Goal: Communication & Community: Answer question/provide support

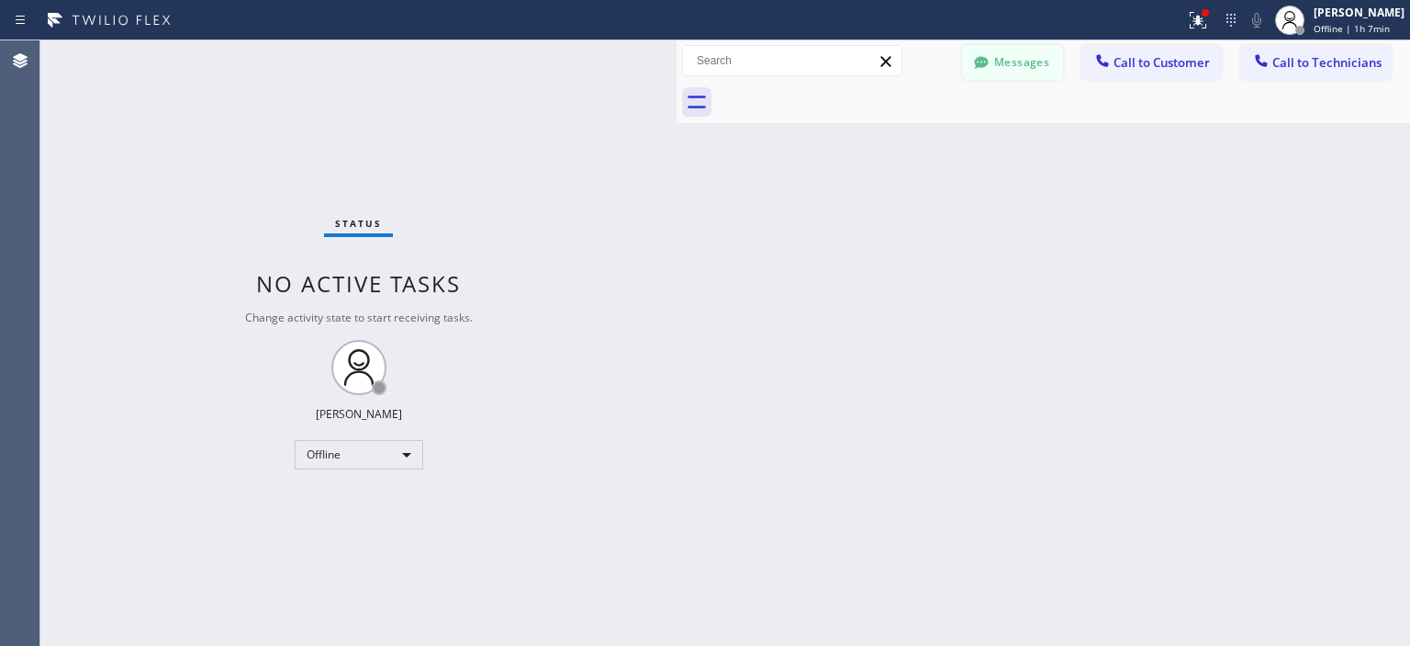
click at [999, 54] on button "Messages" at bounding box center [1012, 62] width 101 height 35
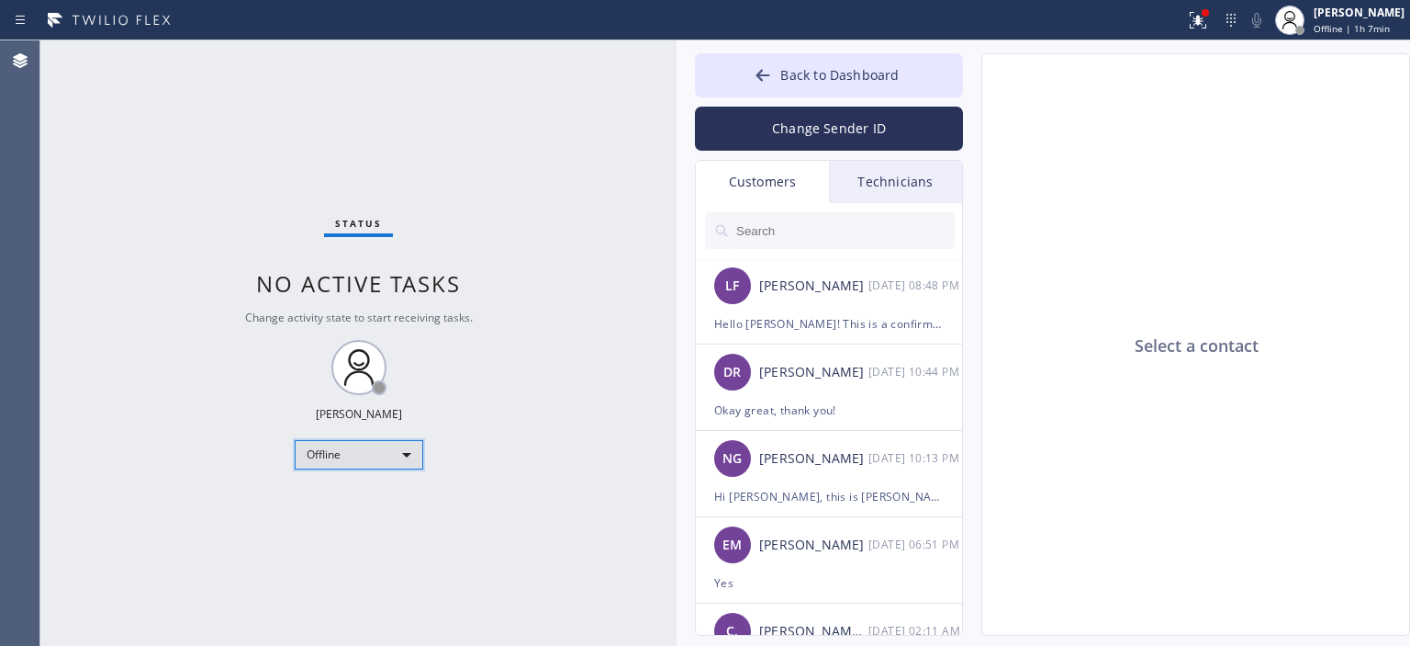
click at [354, 458] on div "Offline" at bounding box center [359, 454] width 129 height 29
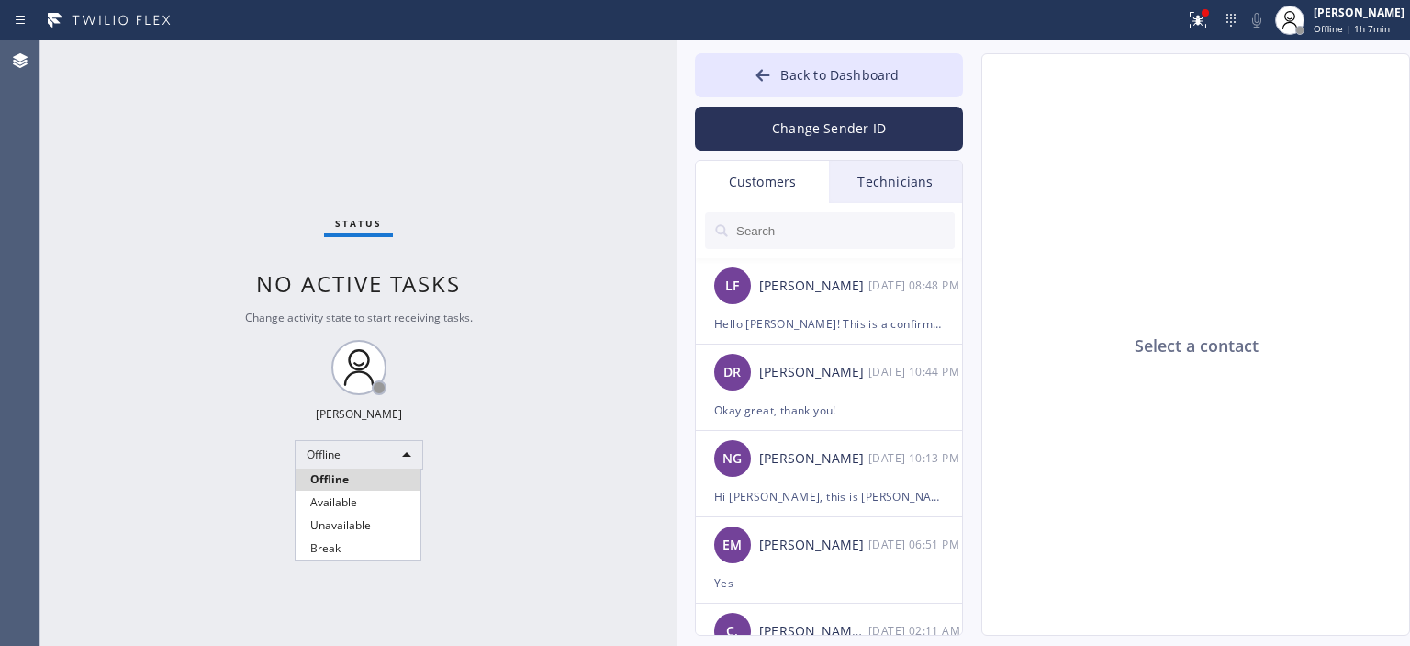
drag, startPoint x: 363, startPoint y: 496, endPoint x: 666, endPoint y: 256, distance: 386.3
click at [365, 497] on li "Available" at bounding box center [358, 502] width 125 height 22
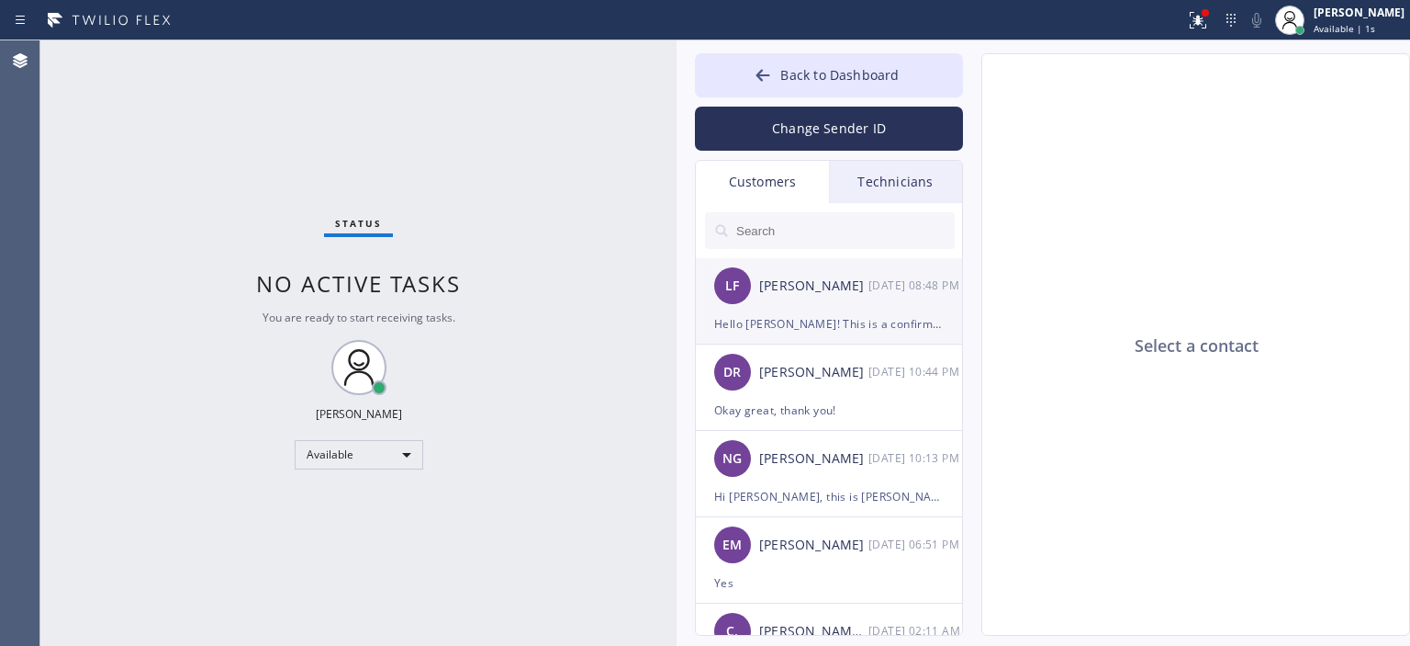
click at [818, 285] on div "[PERSON_NAME]" at bounding box center [813, 285] width 109 height 21
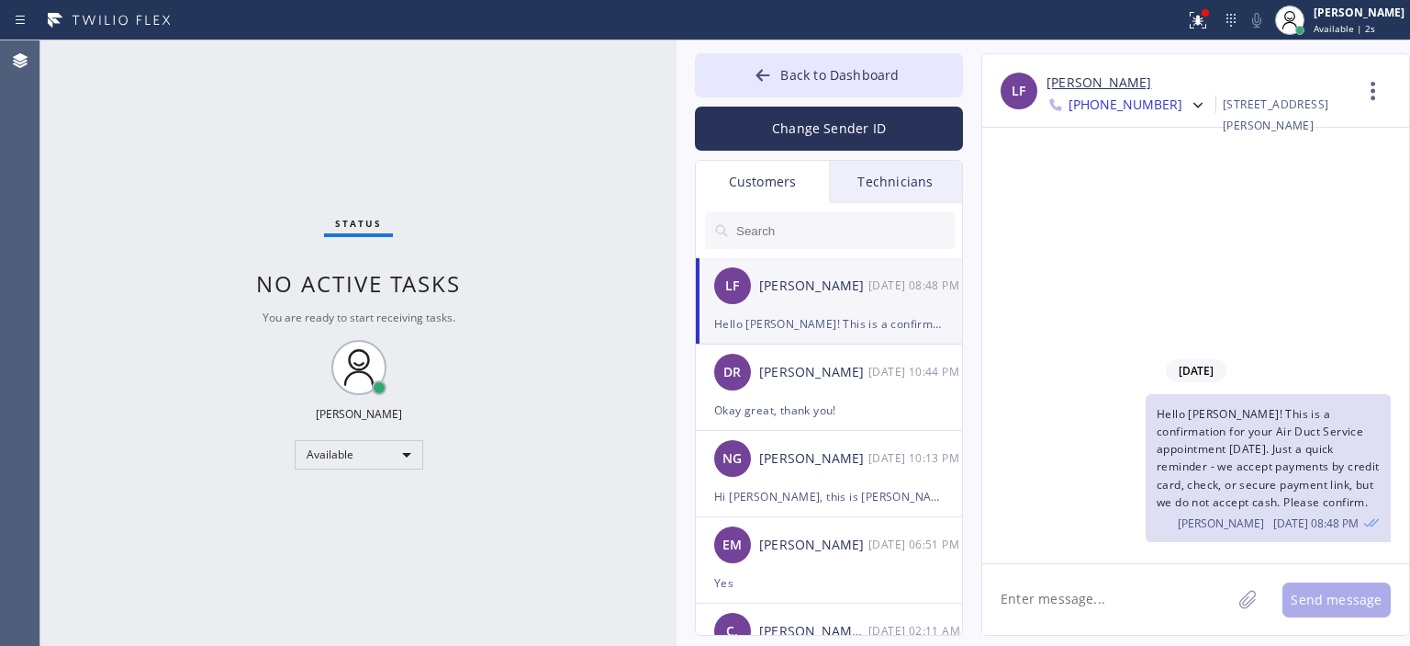
click at [814, 235] on input "text" at bounding box center [845, 230] width 220 height 37
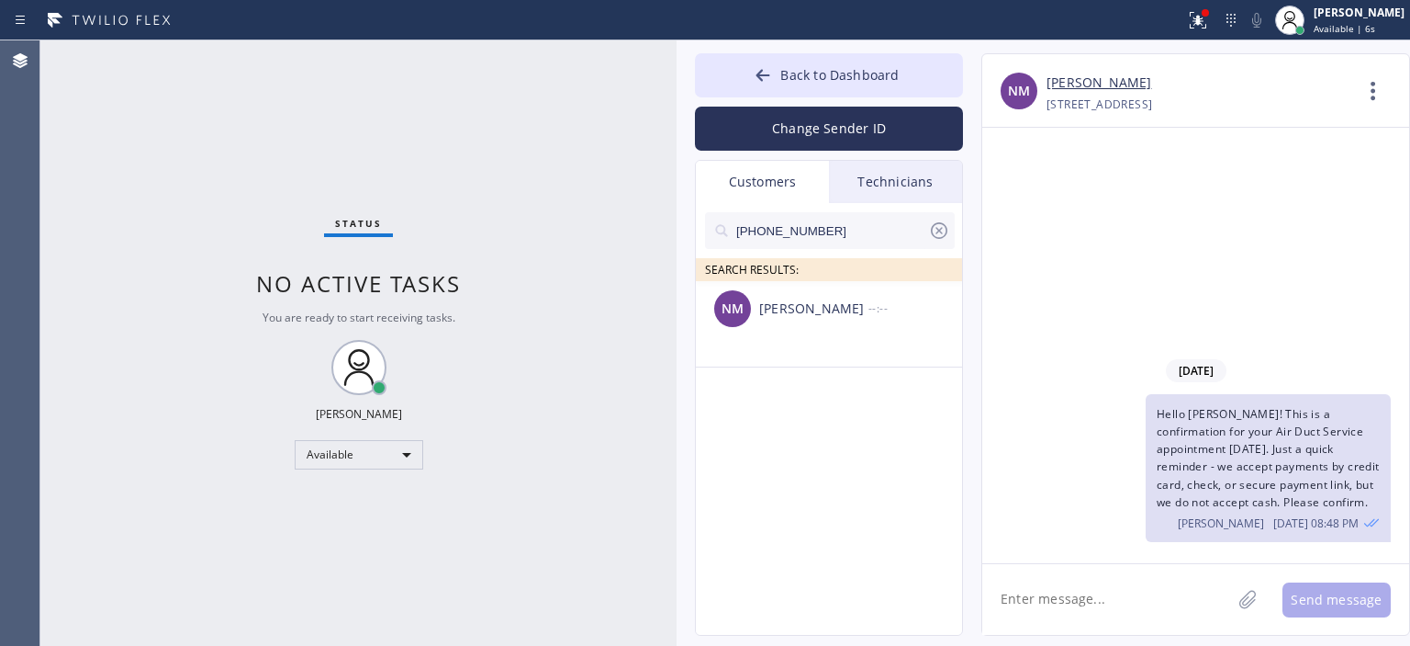
click at [841, 227] on input "[PHONE_NUMBER]" at bounding box center [832, 230] width 194 height 37
click at [817, 322] on div "NM [PERSON_NAME] --:--" at bounding box center [830, 308] width 268 height 55
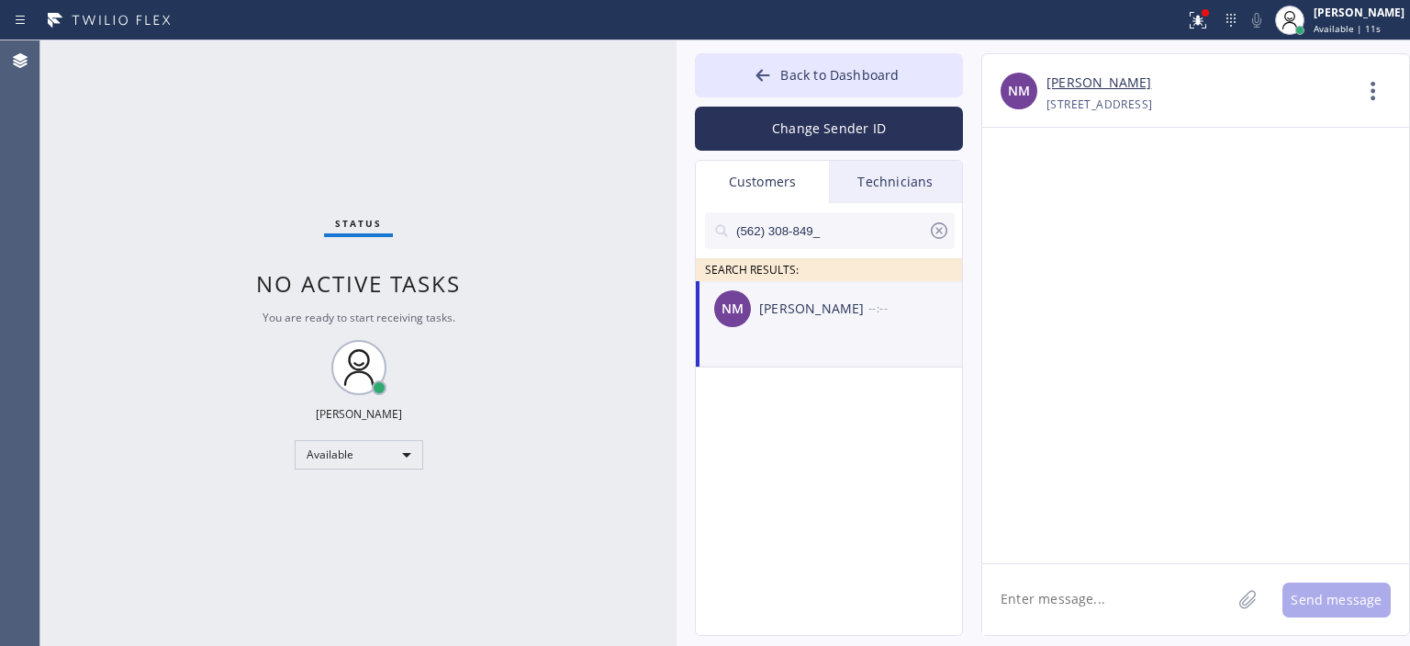
drag, startPoint x: 1058, startPoint y: 594, endPoint x: 870, endPoint y: 380, distance: 285.0
click at [1057, 593] on textarea at bounding box center [1107, 599] width 249 height 71
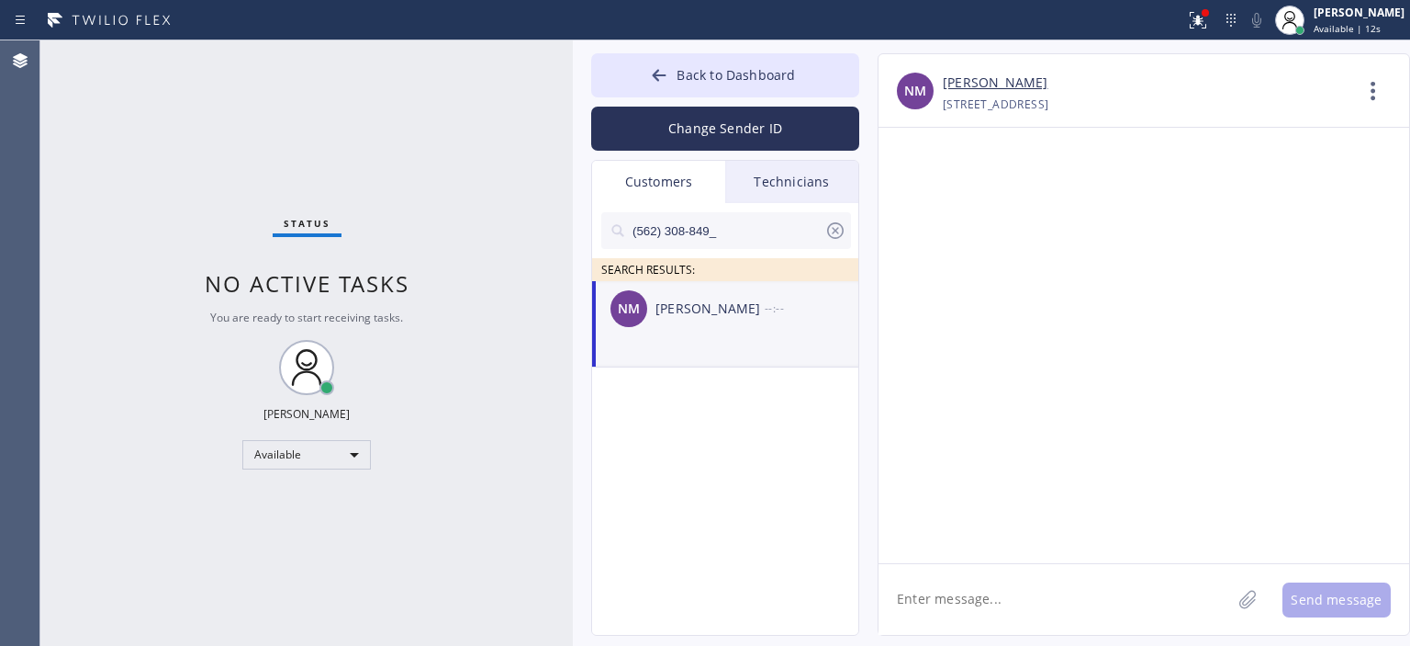
drag, startPoint x: 674, startPoint y: 135, endPoint x: 569, endPoint y: 130, distance: 104.8
click at [573, 130] on div at bounding box center [573, 342] width 0 height 605
click at [950, 609] on textarea at bounding box center [1055, 599] width 354 height 71
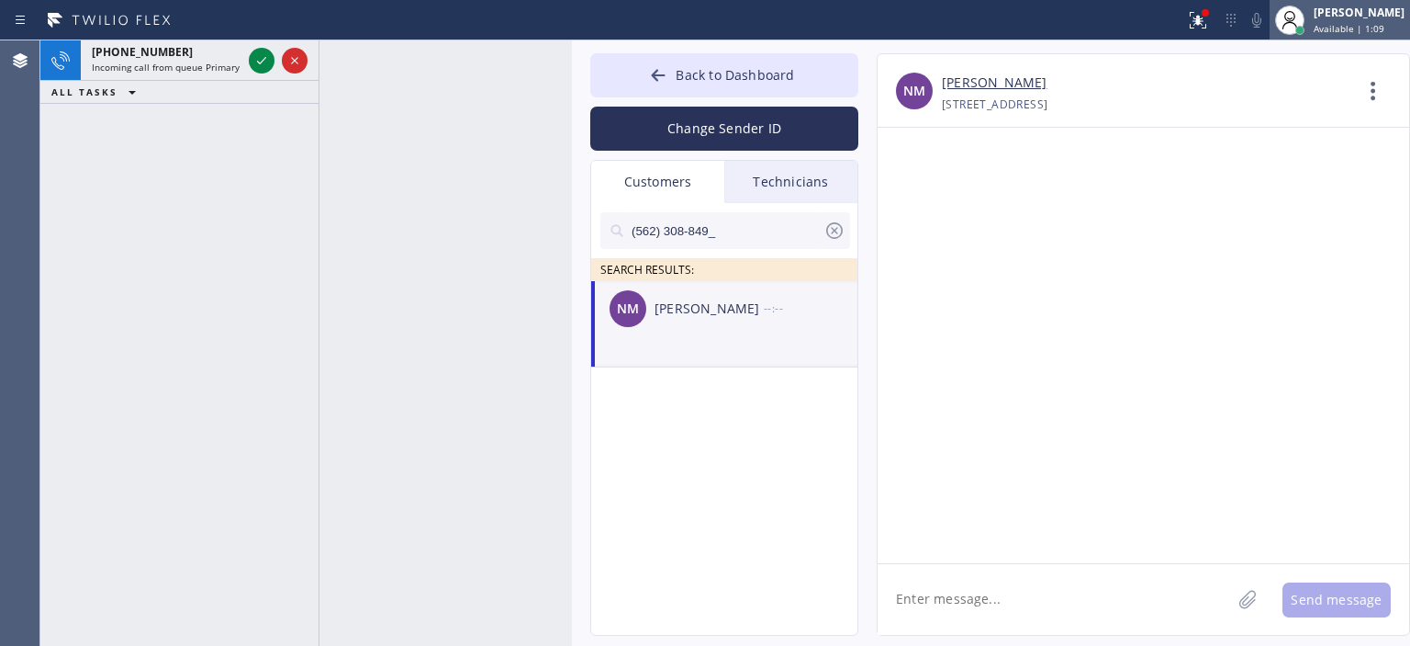
click at [1354, 21] on div "[PERSON_NAME] Available | 1:09" at bounding box center [1360, 20] width 100 height 32
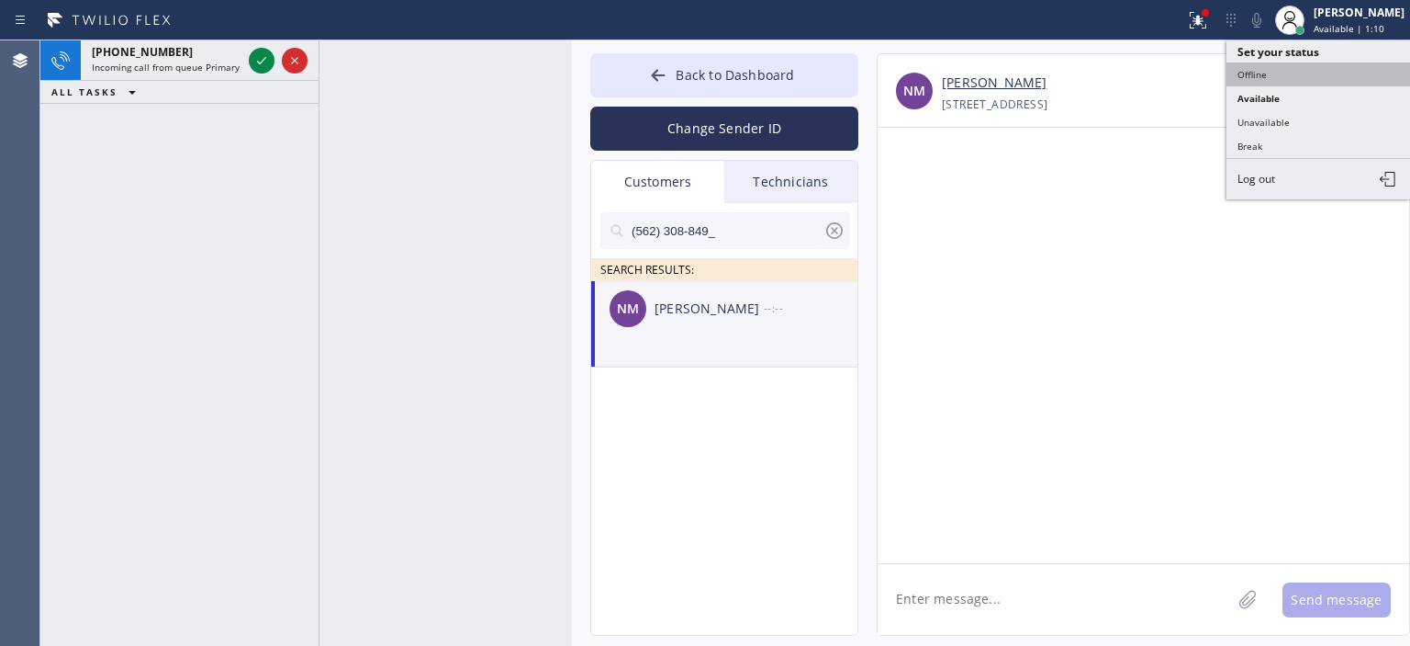
click at [1304, 72] on button "Offline" at bounding box center [1319, 74] width 184 height 24
